Goal: Information Seeking & Learning: Find specific page/section

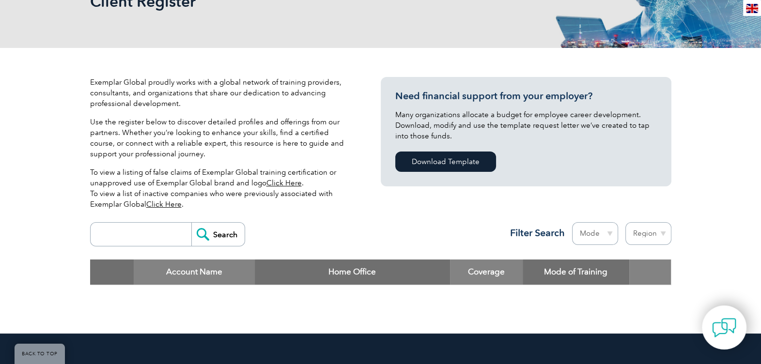
scroll to position [209, 0]
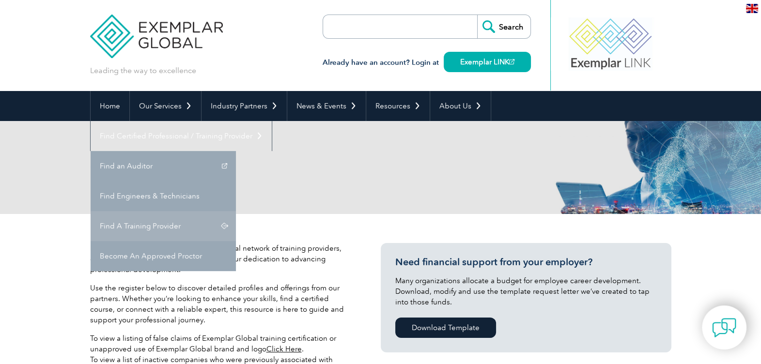
click at [236, 211] on link "Find A Training Provider" at bounding box center [163, 226] width 145 height 30
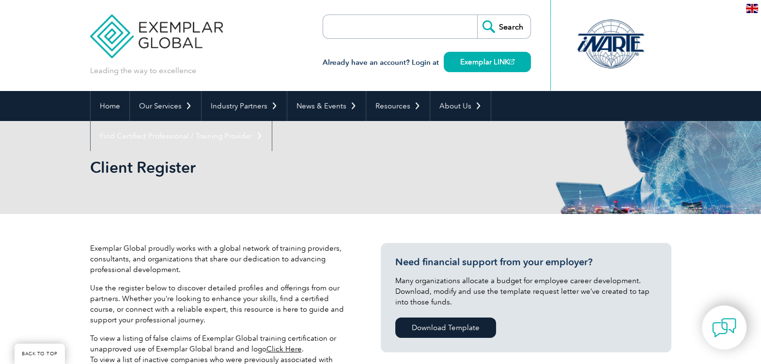
scroll to position [319, 0]
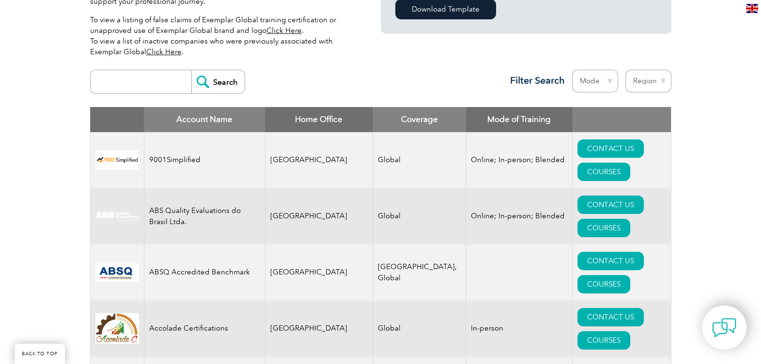
click at [651, 83] on select "Region [GEOGRAPHIC_DATA] [GEOGRAPHIC_DATA] [GEOGRAPHIC_DATA] [GEOGRAPHIC_DATA] …" at bounding box center [648, 81] width 46 height 23
select select "[GEOGRAPHIC_DATA]"
click at [625, 70] on select "Region [GEOGRAPHIC_DATA] [GEOGRAPHIC_DATA] [GEOGRAPHIC_DATA] [GEOGRAPHIC_DATA] …" at bounding box center [648, 81] width 46 height 23
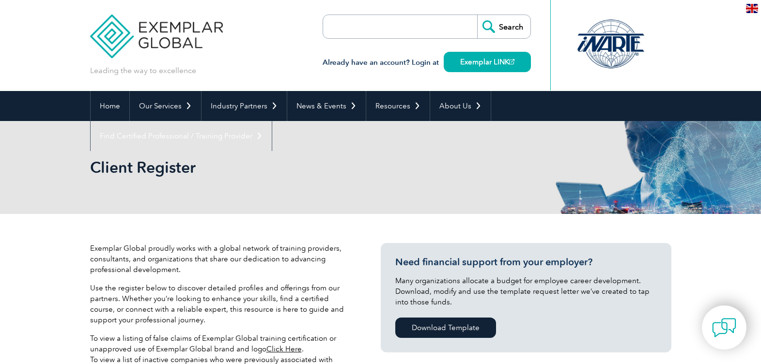
select select "[GEOGRAPHIC_DATA]"
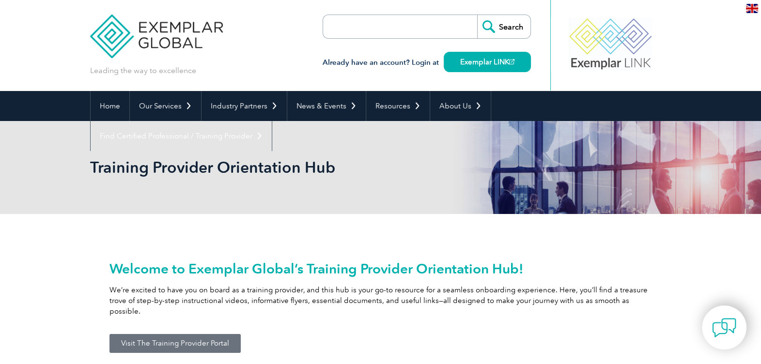
drag, startPoint x: 89, startPoint y: 168, endPoint x: 328, endPoint y: 167, distance: 239.2
click at [328, 167] on div "Training Provider Orientation Hub" at bounding box center [380, 167] width 761 height 93
click at [328, 167] on h2 "Training Provider Orientation Hub" at bounding box center [293, 167] width 407 height 15
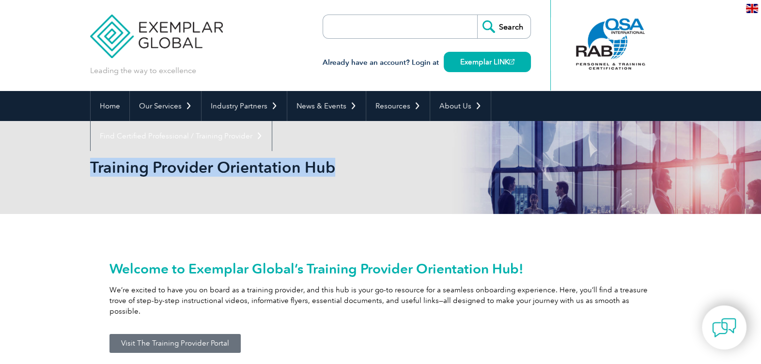
drag, startPoint x: 332, startPoint y: 167, endPoint x: 92, endPoint y: 167, distance: 240.2
click at [92, 167] on h2 "Training Provider Orientation Hub" at bounding box center [293, 167] width 407 height 15
copy h2 "Training Provider Orientation Hub"
